Goal: Task Accomplishment & Management: Manage account settings

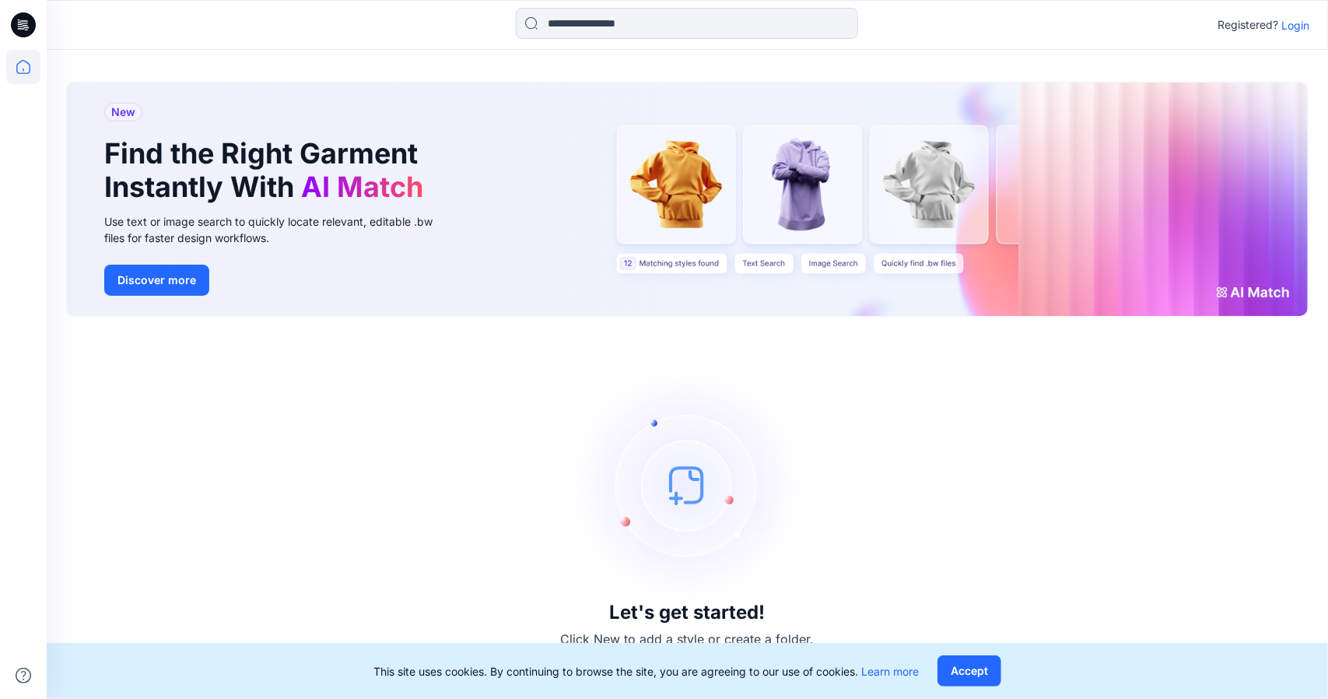
click at [1288, 26] on p "Login" at bounding box center [1295, 25] width 28 height 16
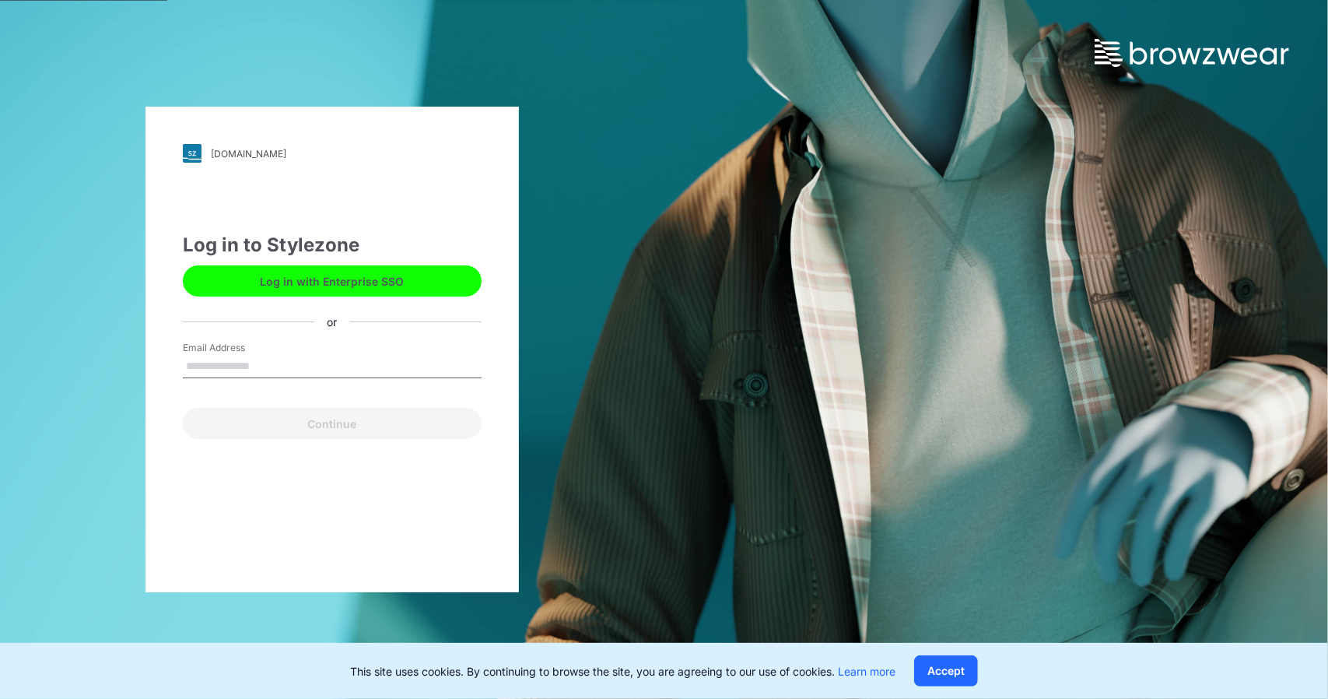
click at [293, 370] on input "Email Address" at bounding box center [332, 366] width 299 height 23
click at [262, 362] on input "Email Address" at bounding box center [332, 366] width 299 height 23
type input "*"
type input "**********"
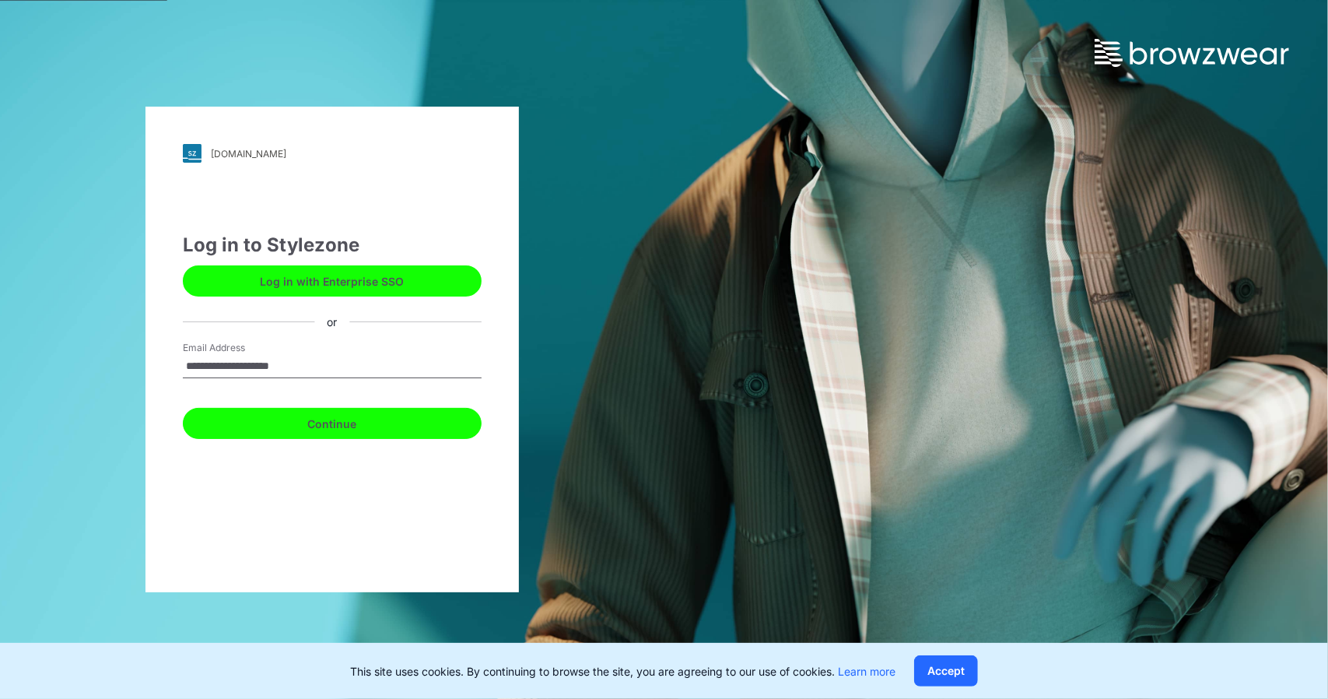
click at [318, 418] on button "Continue" at bounding box center [332, 423] width 299 height 31
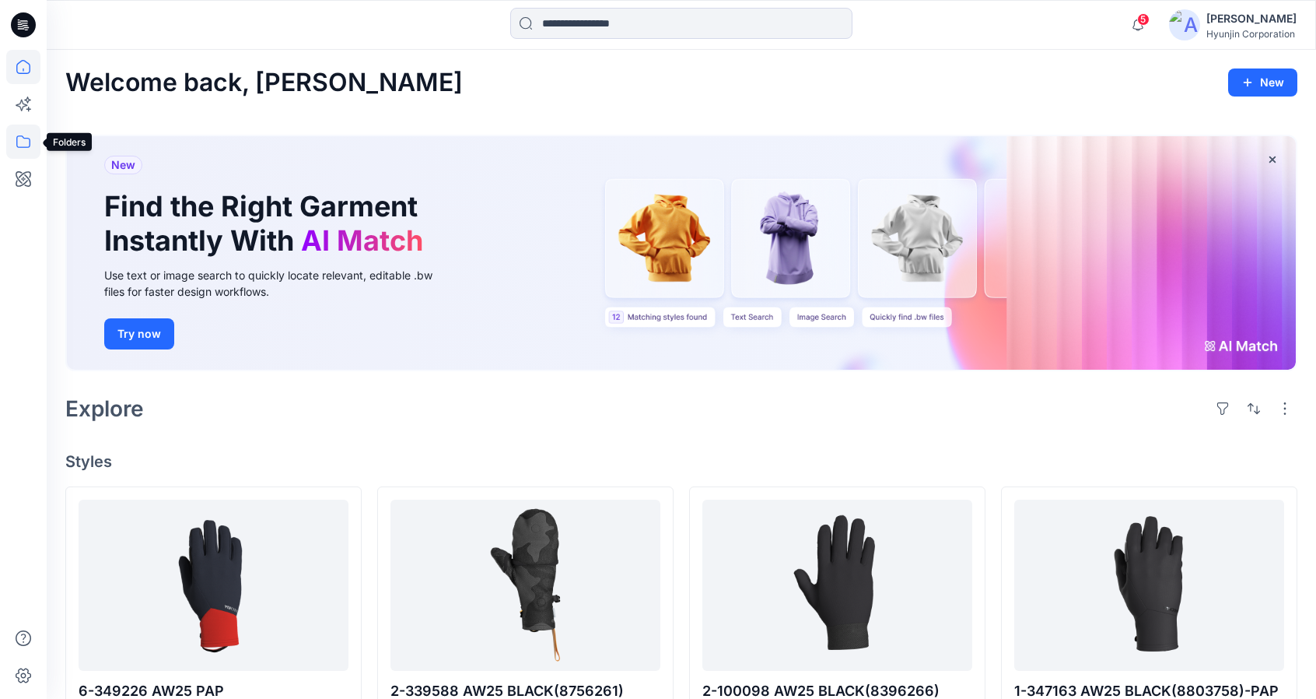
click at [32, 146] on icon at bounding box center [23, 141] width 34 height 34
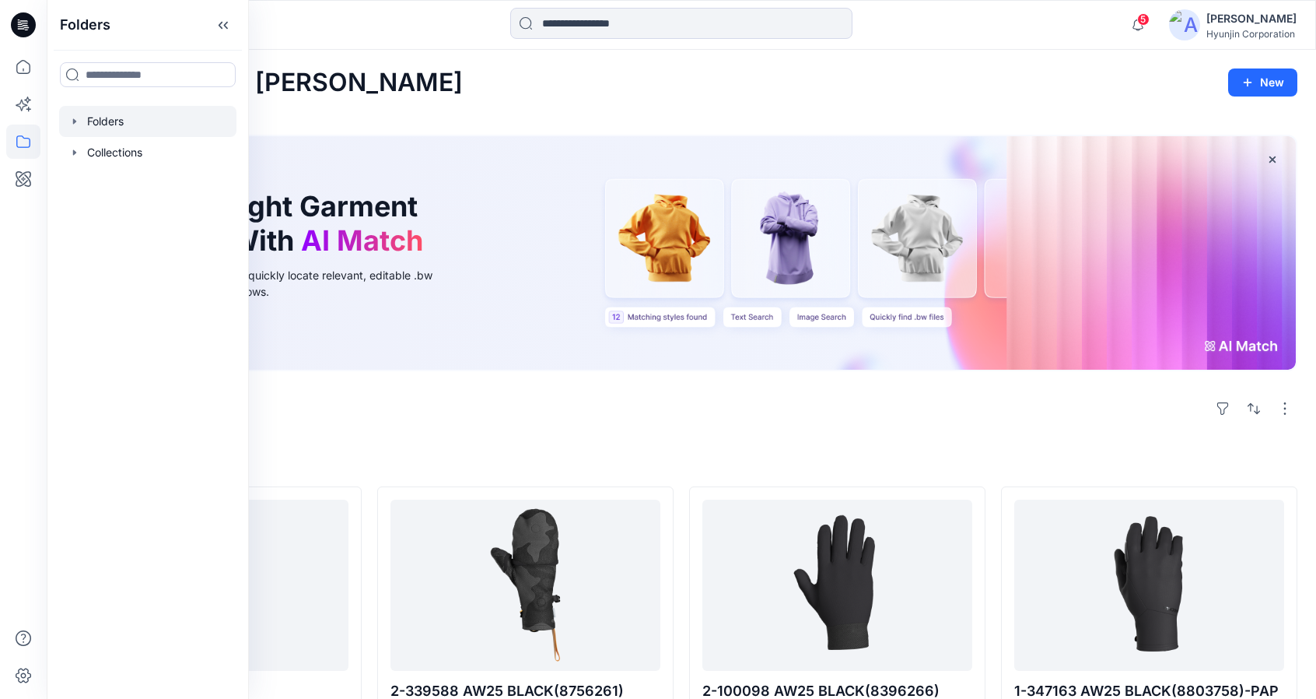
click at [138, 135] on div at bounding box center [147, 121] width 177 height 31
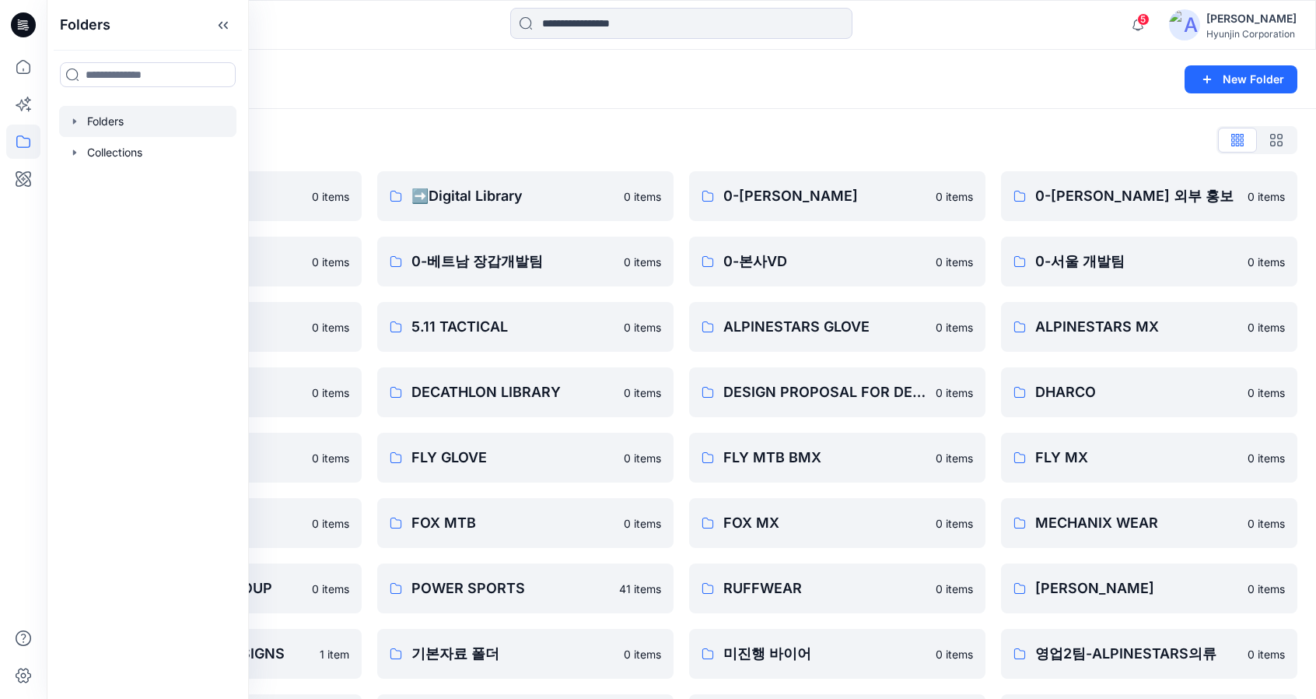
click at [577, 131] on div "Folders List" at bounding box center [681, 140] width 1232 height 25
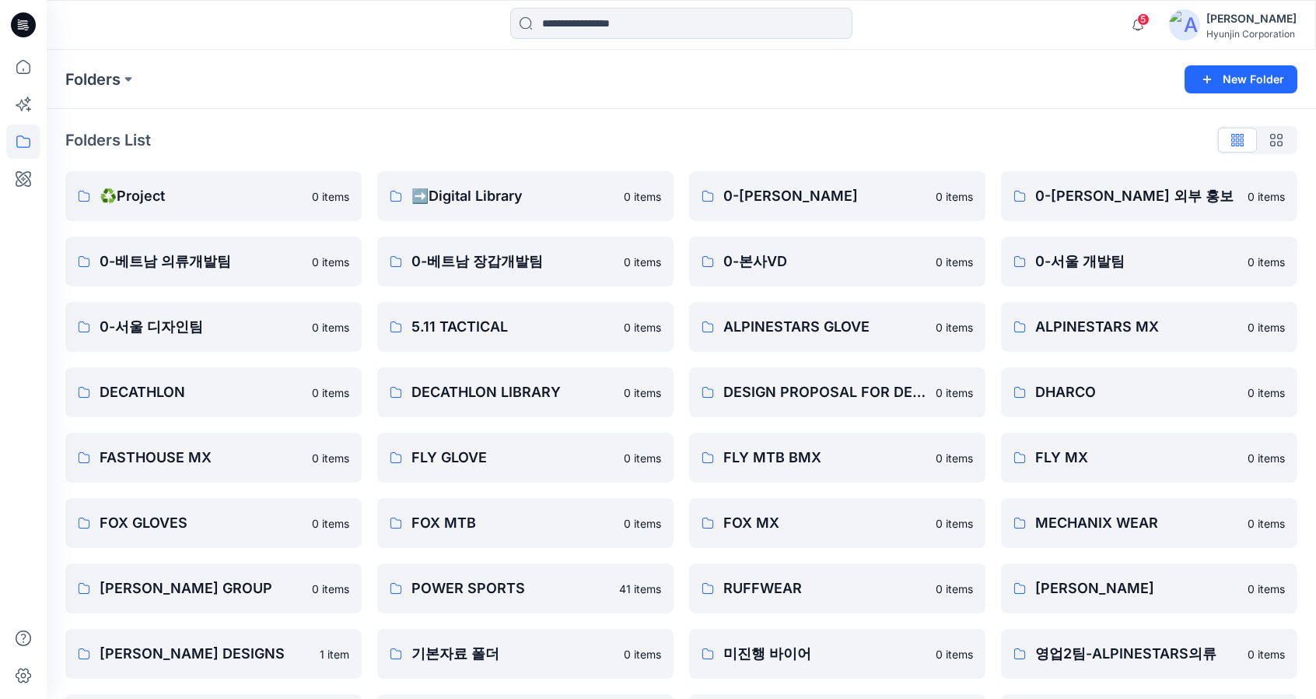
click at [554, 145] on div "Folders List" at bounding box center [681, 140] width 1232 height 25
click at [550, 104] on div "Folders New Folder" at bounding box center [682, 79] width 1270 height 59
click at [864, 54] on div "Folders New Folder" at bounding box center [682, 79] width 1270 height 59
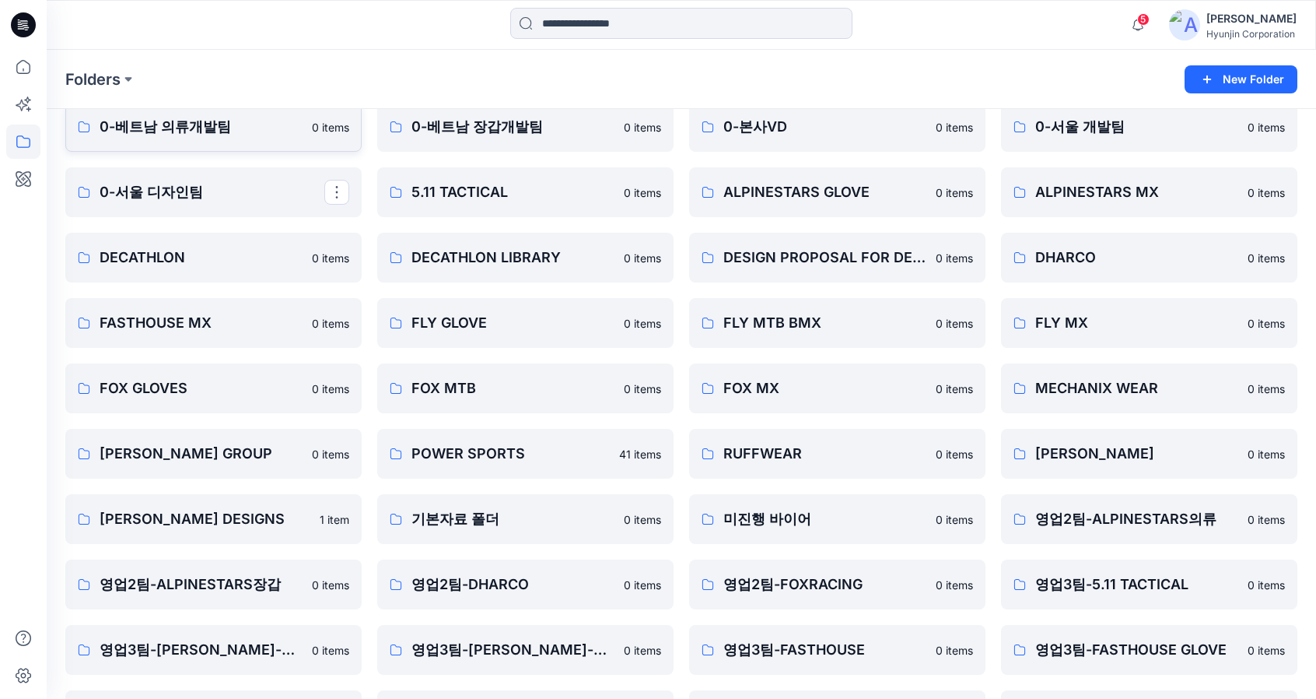
scroll to position [156, 0]
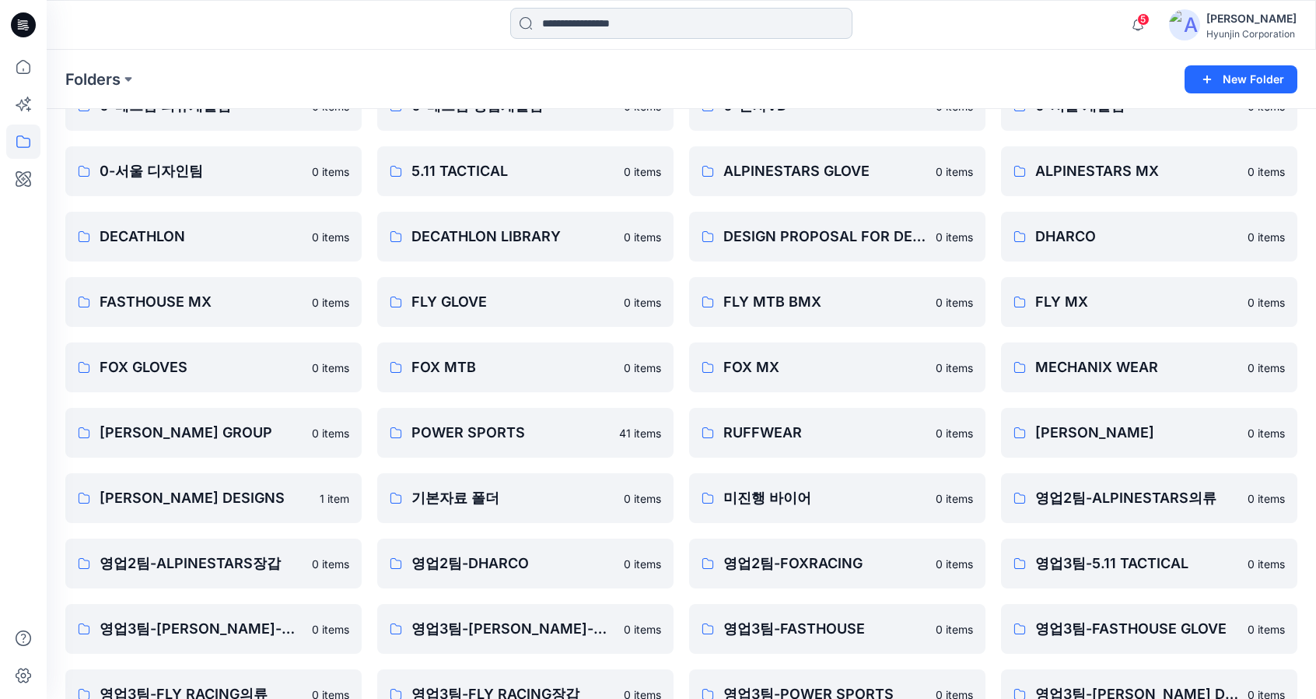
click at [580, 30] on input at bounding box center [681, 23] width 342 height 31
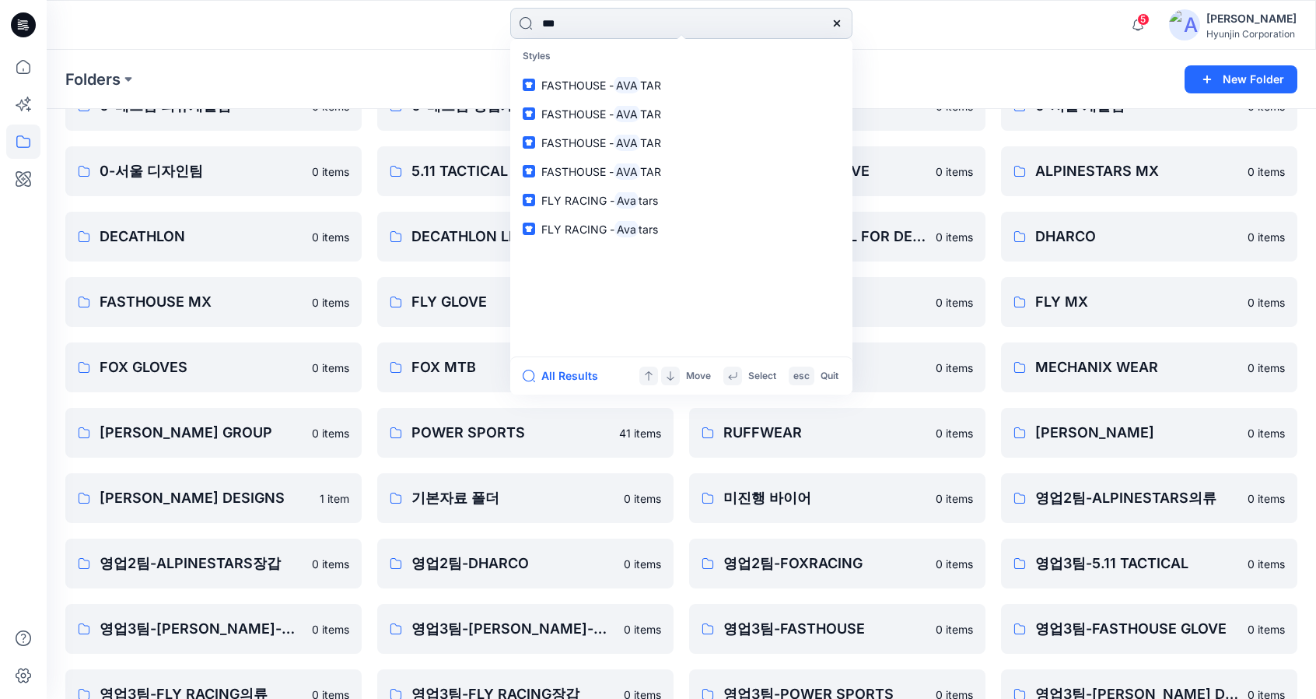
type input "**"
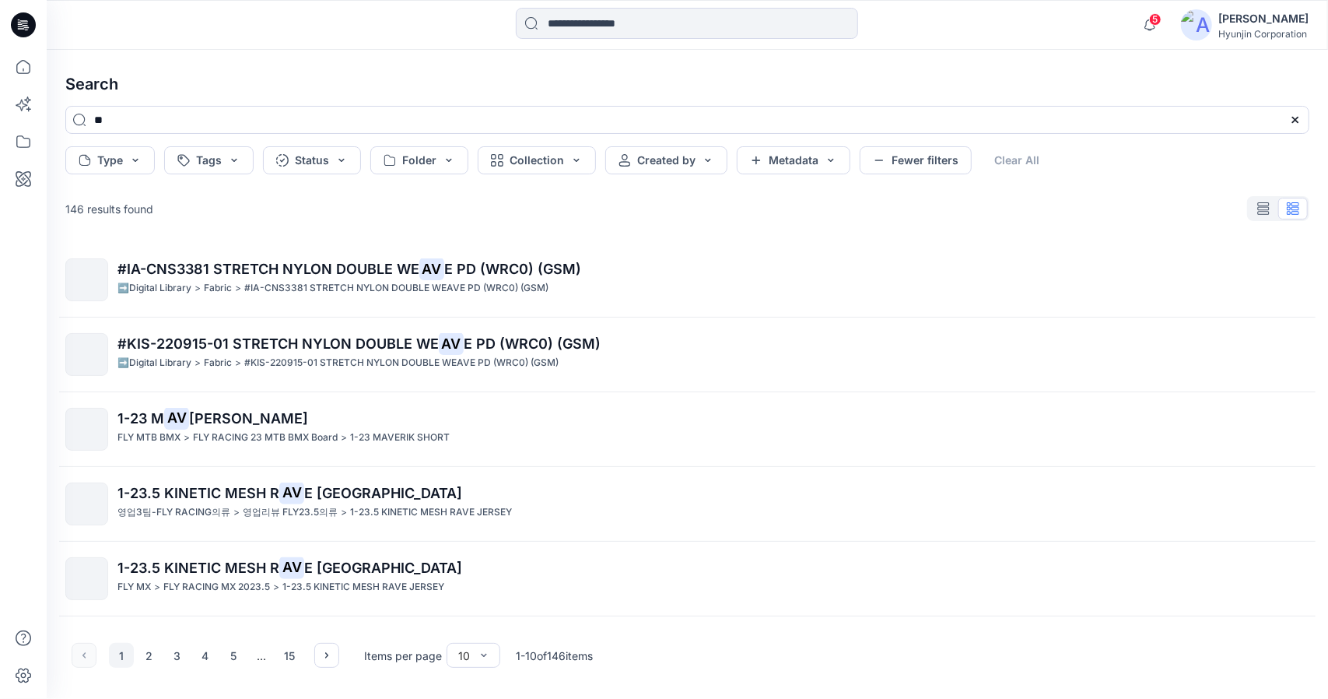
click at [23, 24] on icon at bounding box center [23, 25] width 25 height 50
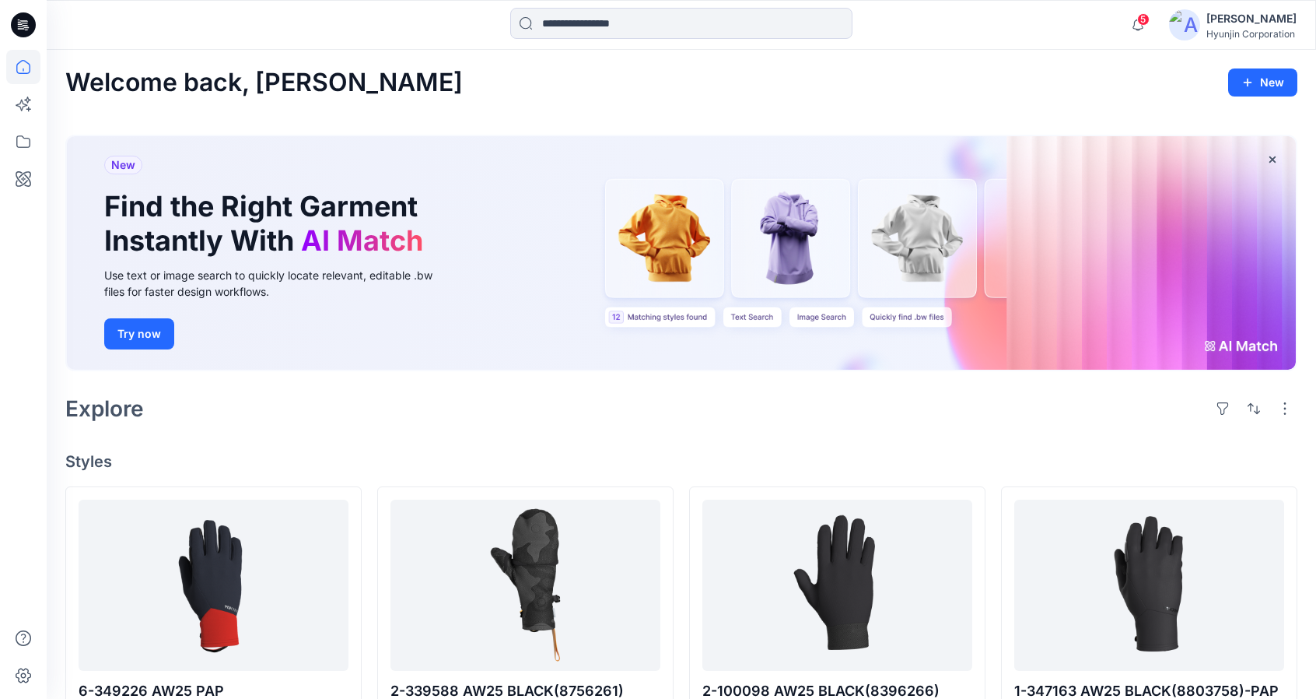
click at [820, 86] on div "Welcome back, [PERSON_NAME]" at bounding box center [681, 82] width 1232 height 29
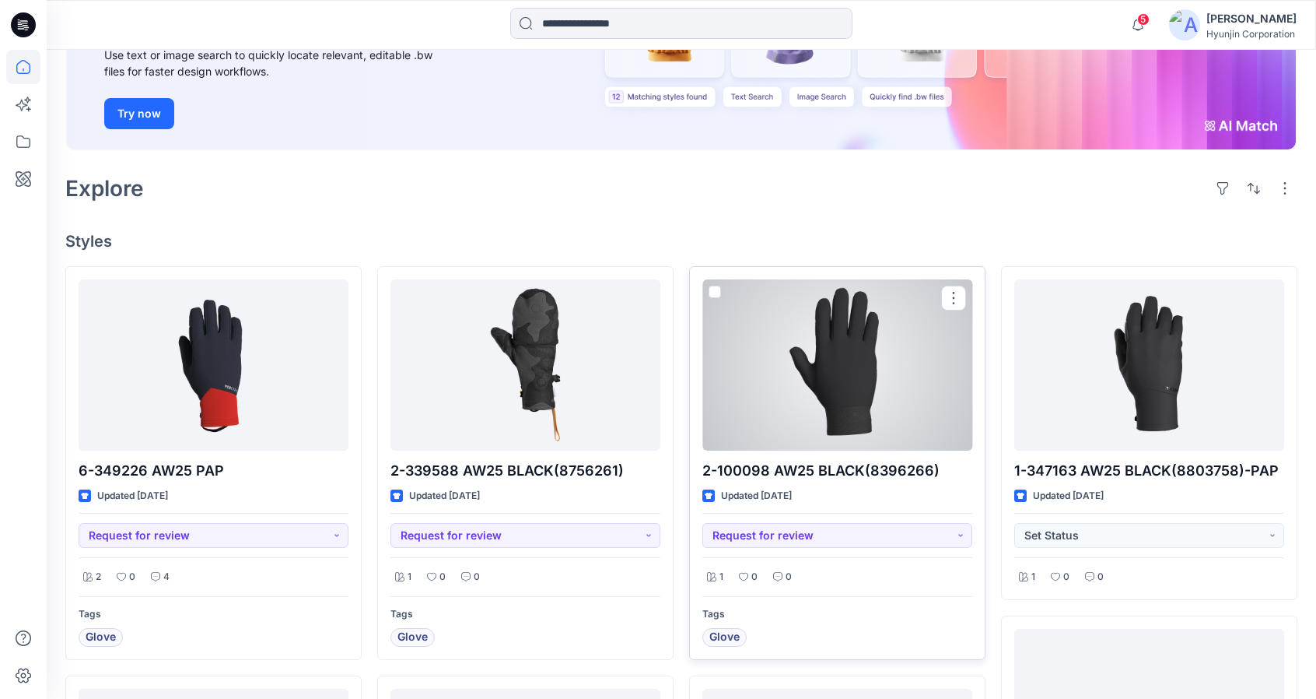
scroll to position [389, 0]
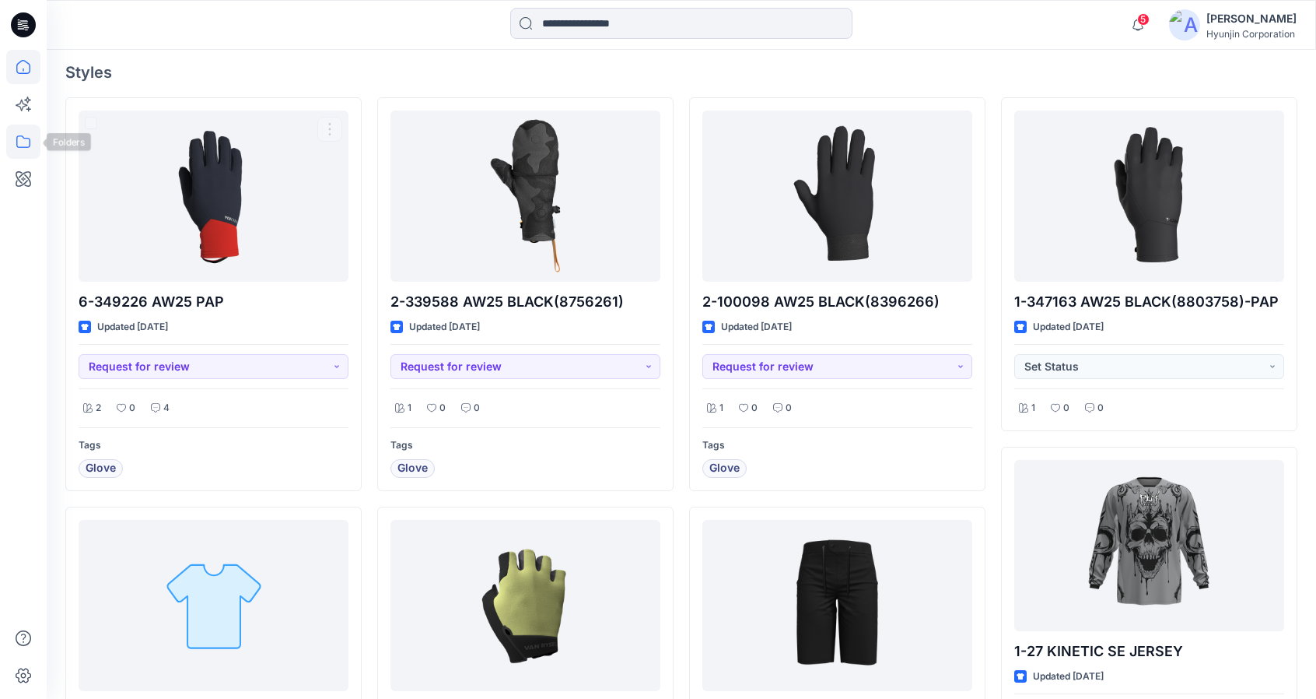
click at [9, 150] on icon at bounding box center [23, 141] width 34 height 34
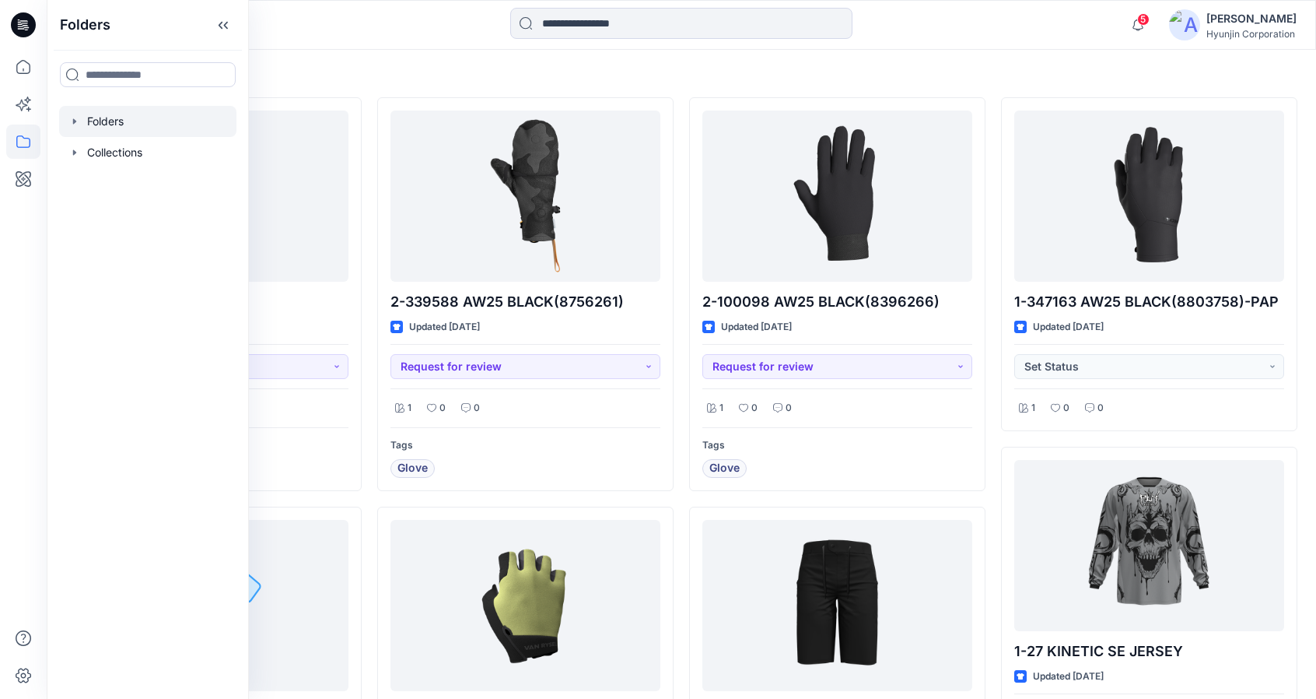
click at [116, 122] on div at bounding box center [147, 121] width 177 height 31
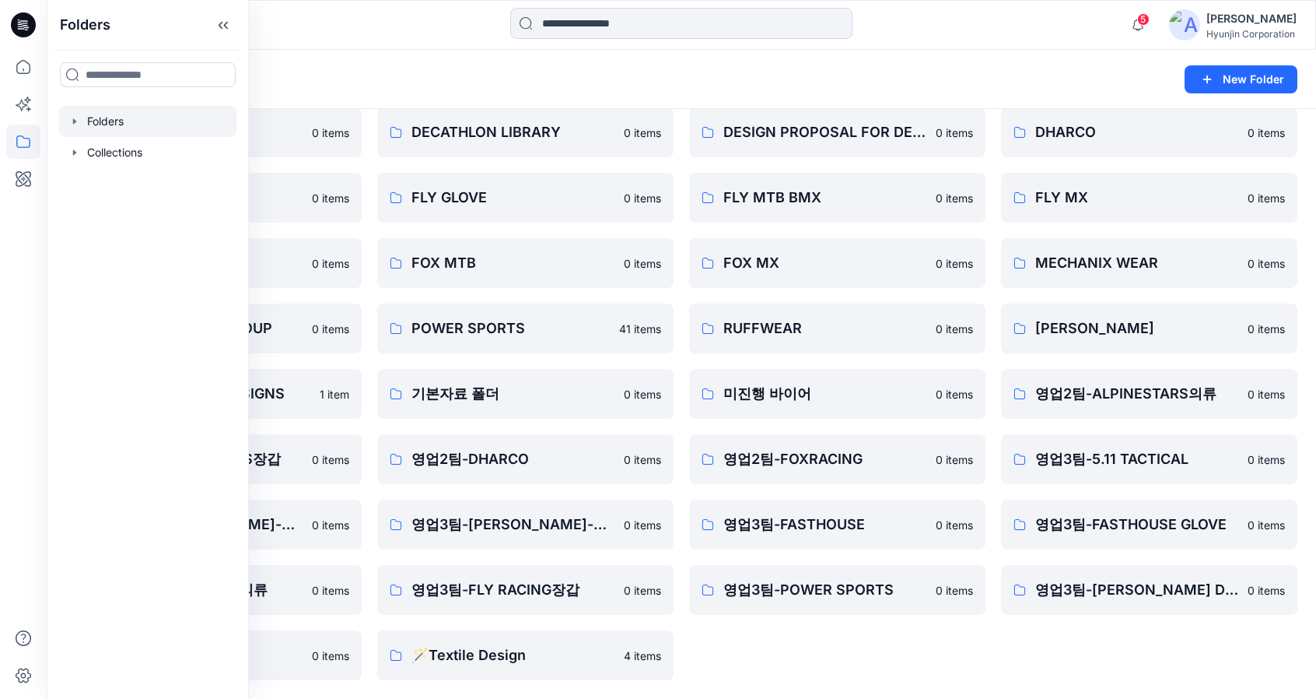
scroll to position [260, 0]
click at [1029, 657] on div "0-[PERSON_NAME] 외부 홍보 0 items 0-서울 개발팀 0 items ALPINESTARS MX 0 items DHARCO 0 …" at bounding box center [1149, 295] width 296 height 769
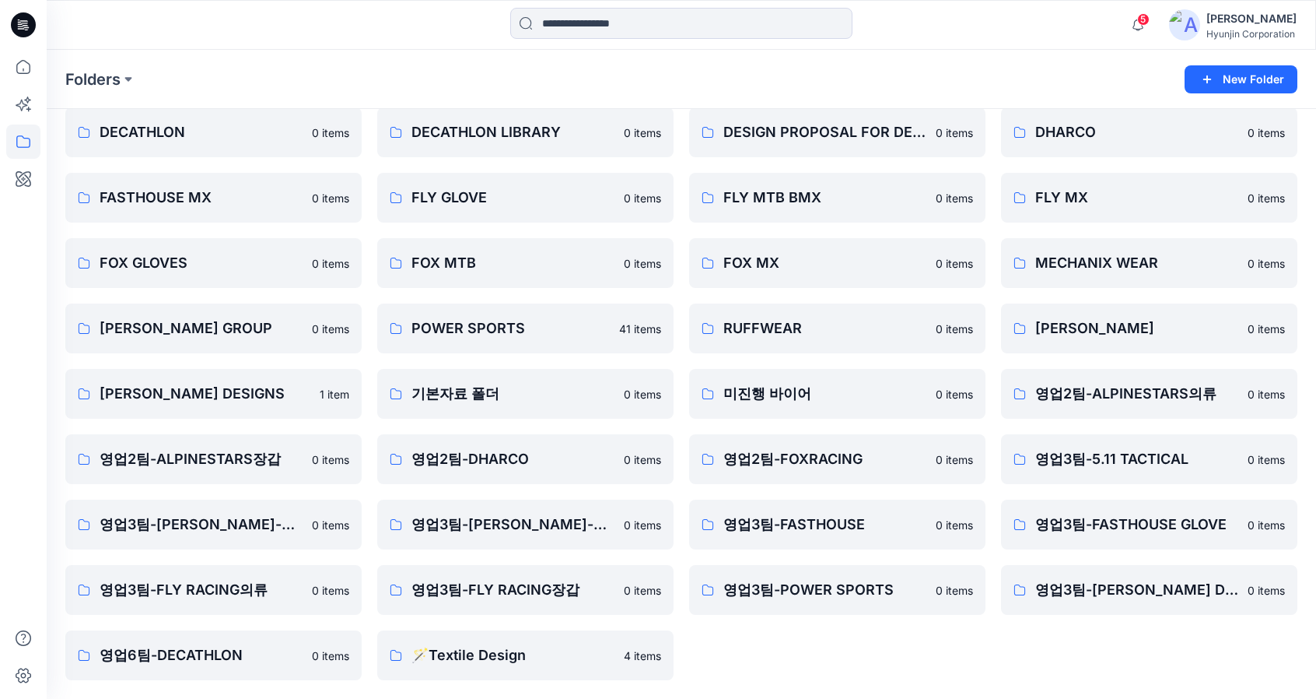
click at [361, 55] on div "Folders New Folder" at bounding box center [682, 79] width 1270 height 59
